Goal: Task Accomplishment & Management: Use online tool/utility

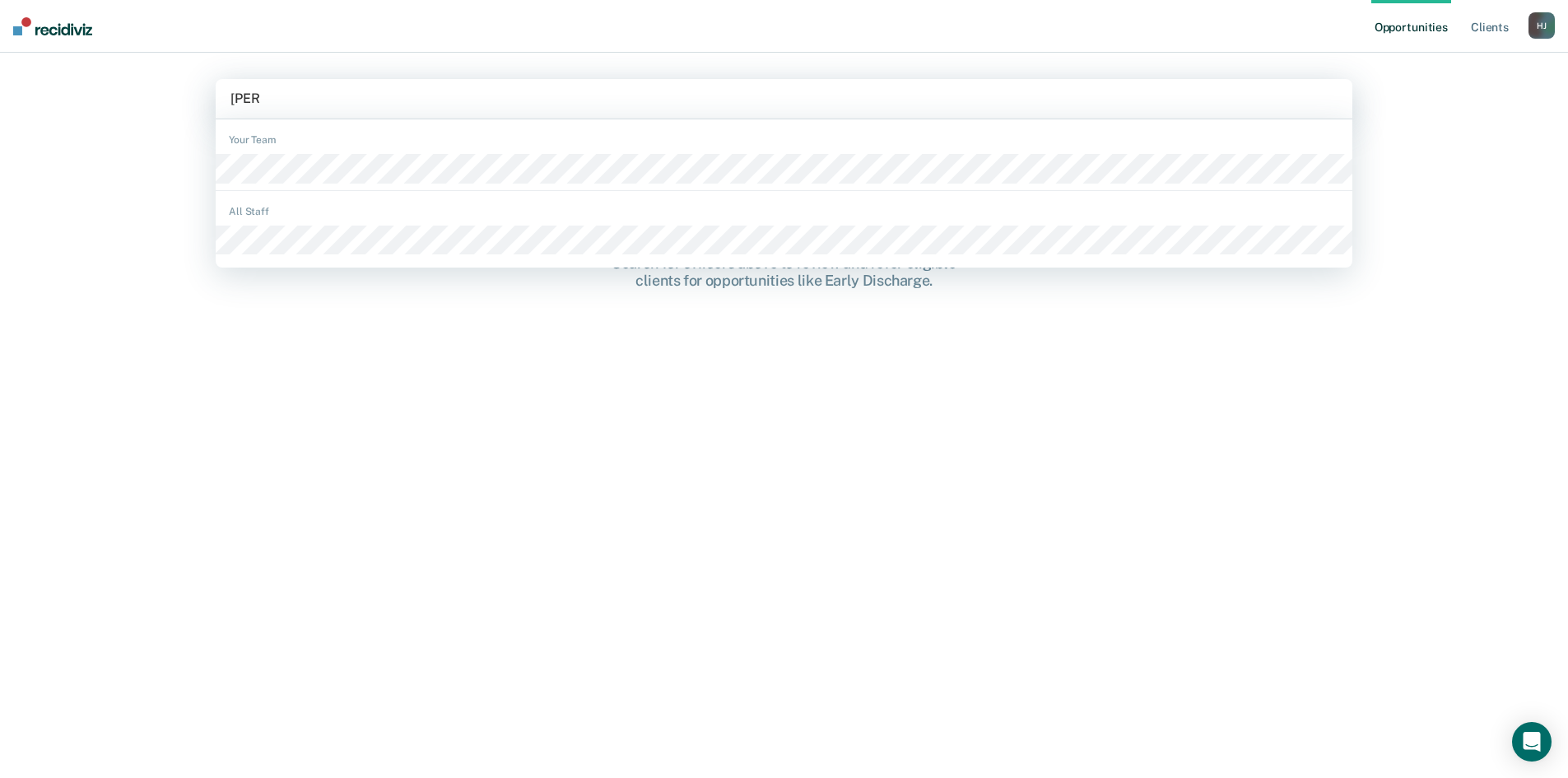
type input "welter"
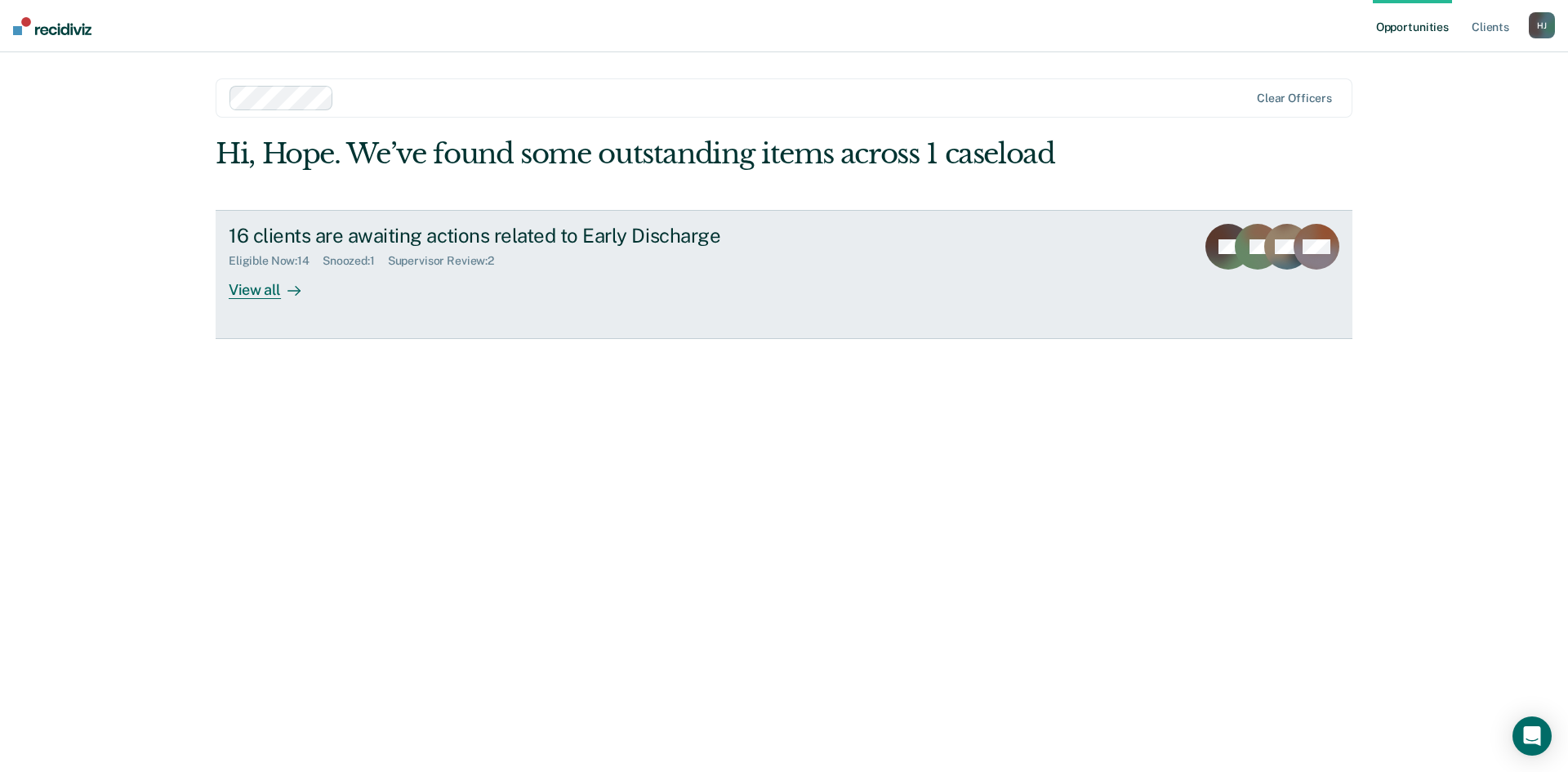
click at [258, 285] on div "View all" at bounding box center [274, 283] width 92 height 32
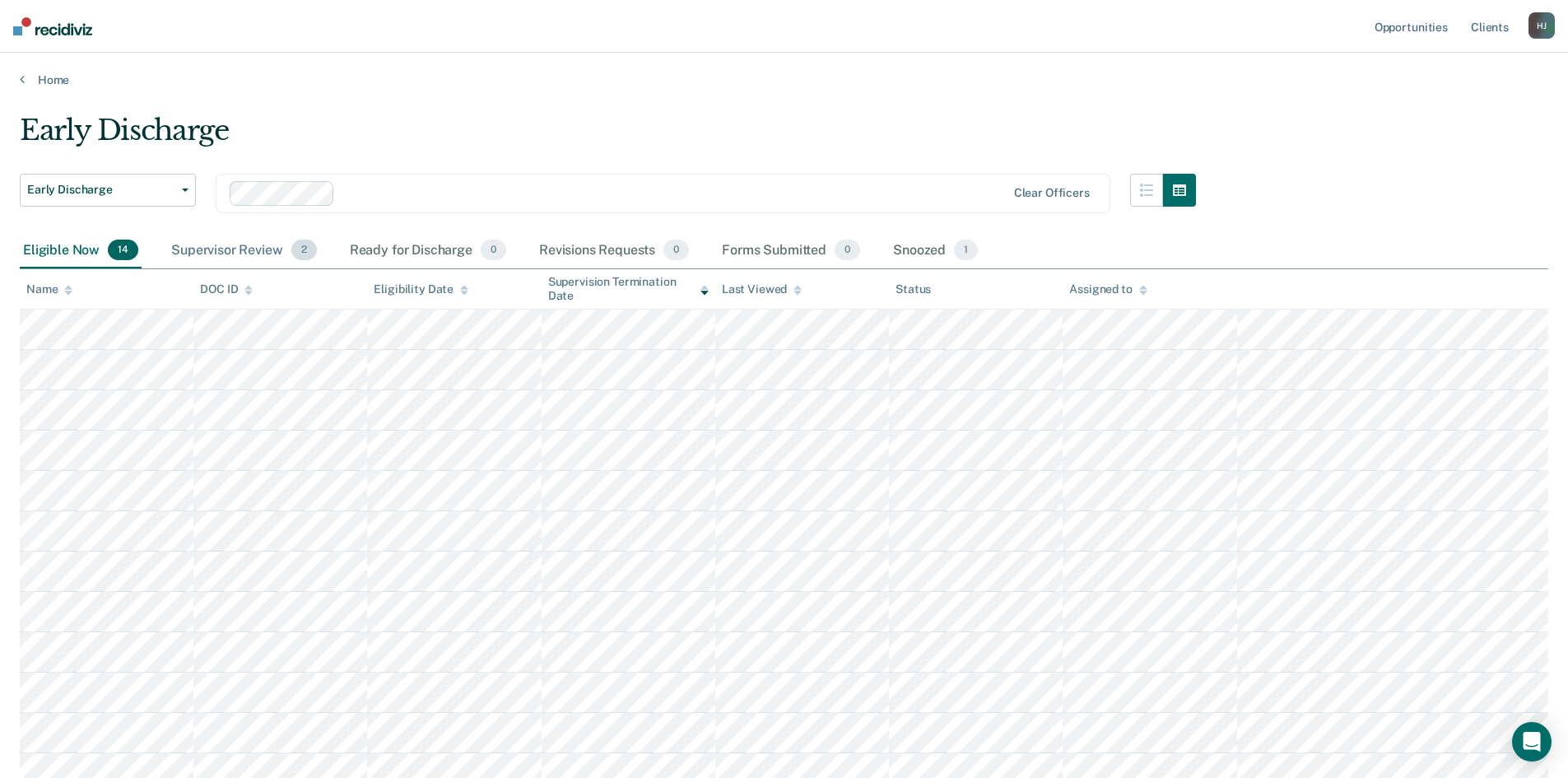
click at [251, 259] on div "Supervisor Review 2" at bounding box center [244, 251] width 152 height 36
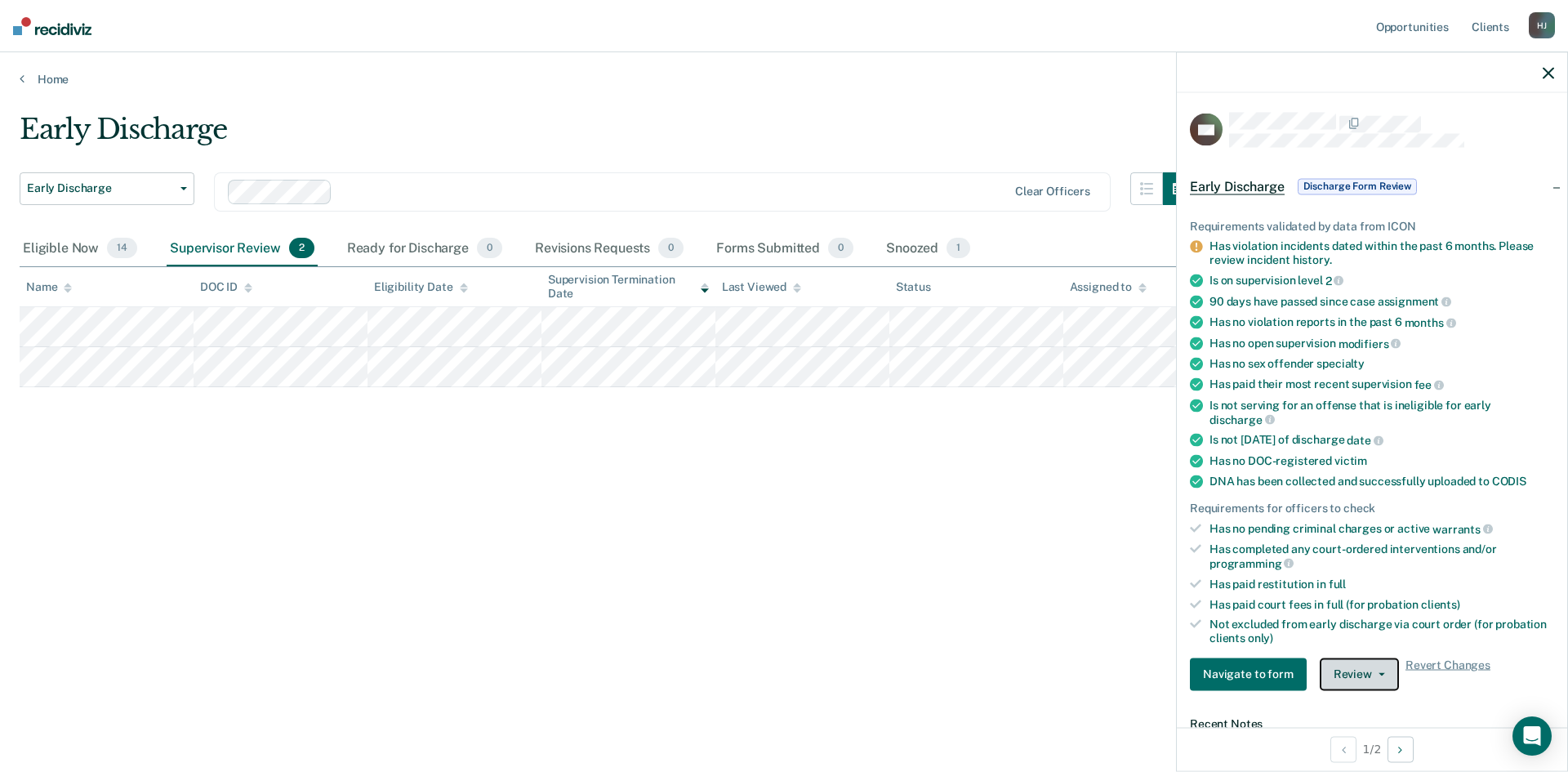
click at [1356, 671] on button "Review" at bounding box center [1359, 674] width 79 height 33
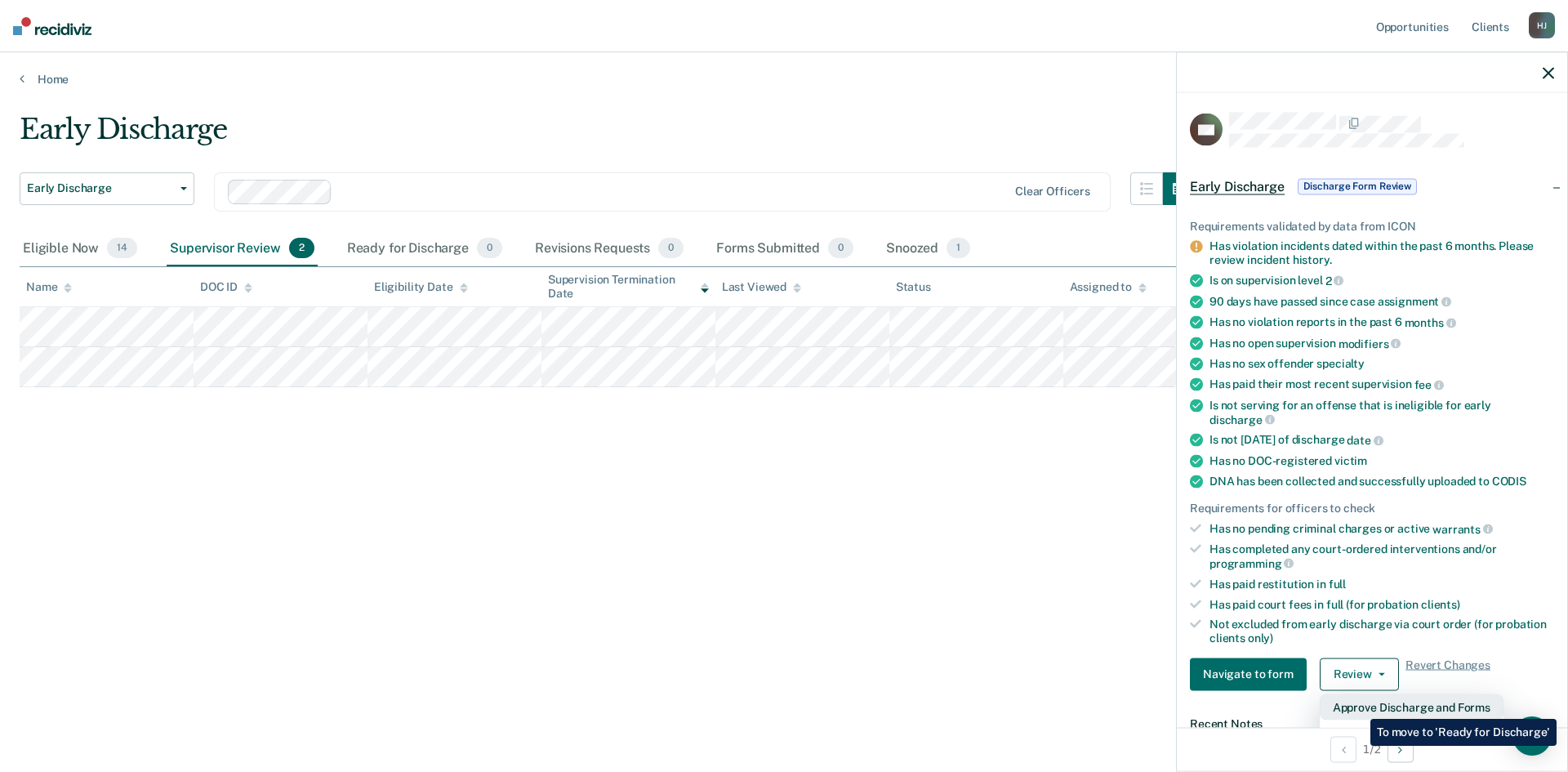
click at [1358, 707] on button "Approve Discharge and Forms" at bounding box center [1412, 706] width 184 height 26
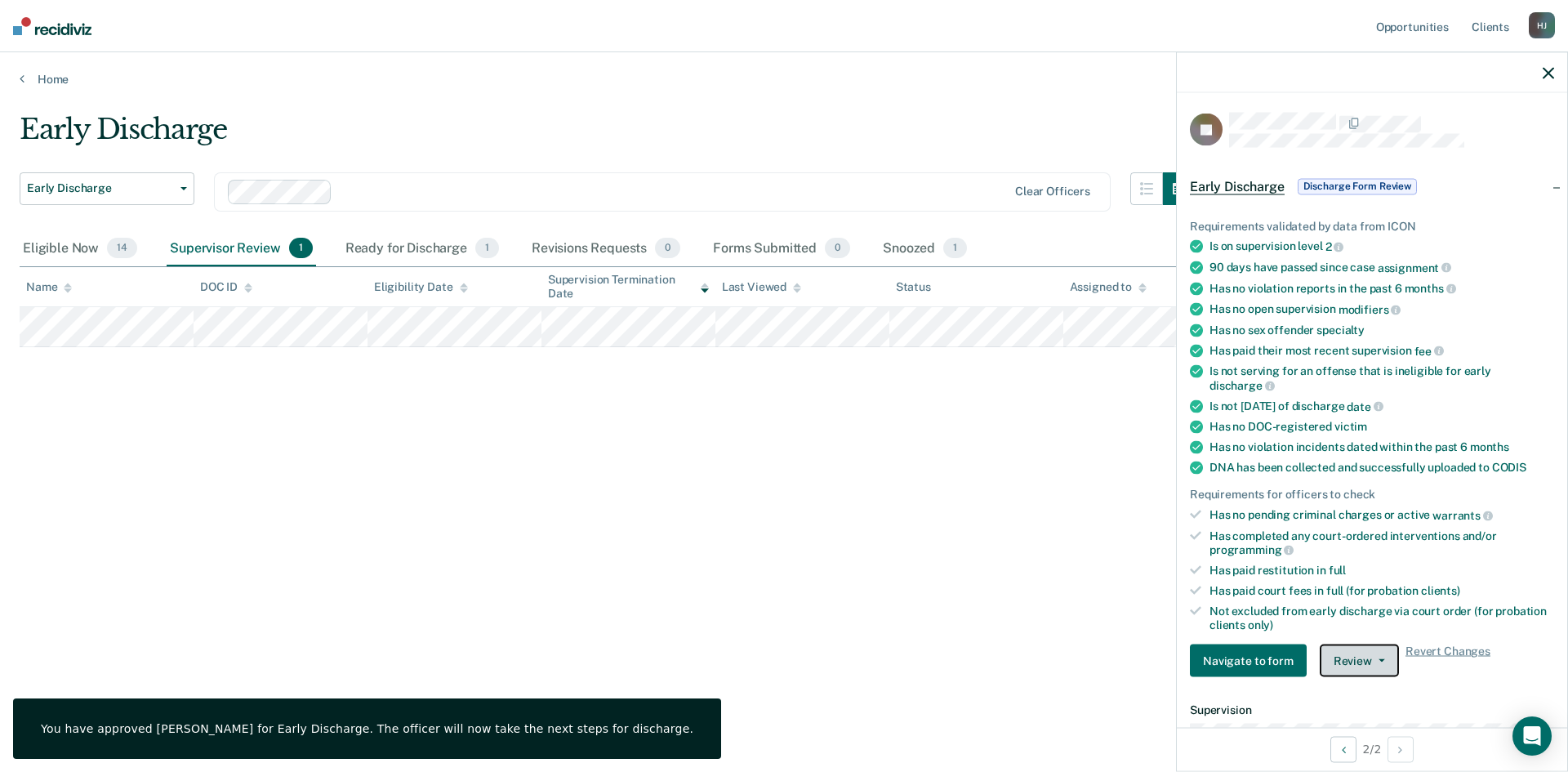
click at [1344, 658] on button "Review" at bounding box center [1359, 661] width 79 height 33
click at [1348, 695] on button "Approve Discharge and Forms" at bounding box center [1412, 693] width 184 height 26
